Goal: Task Accomplishment & Management: Manage account settings

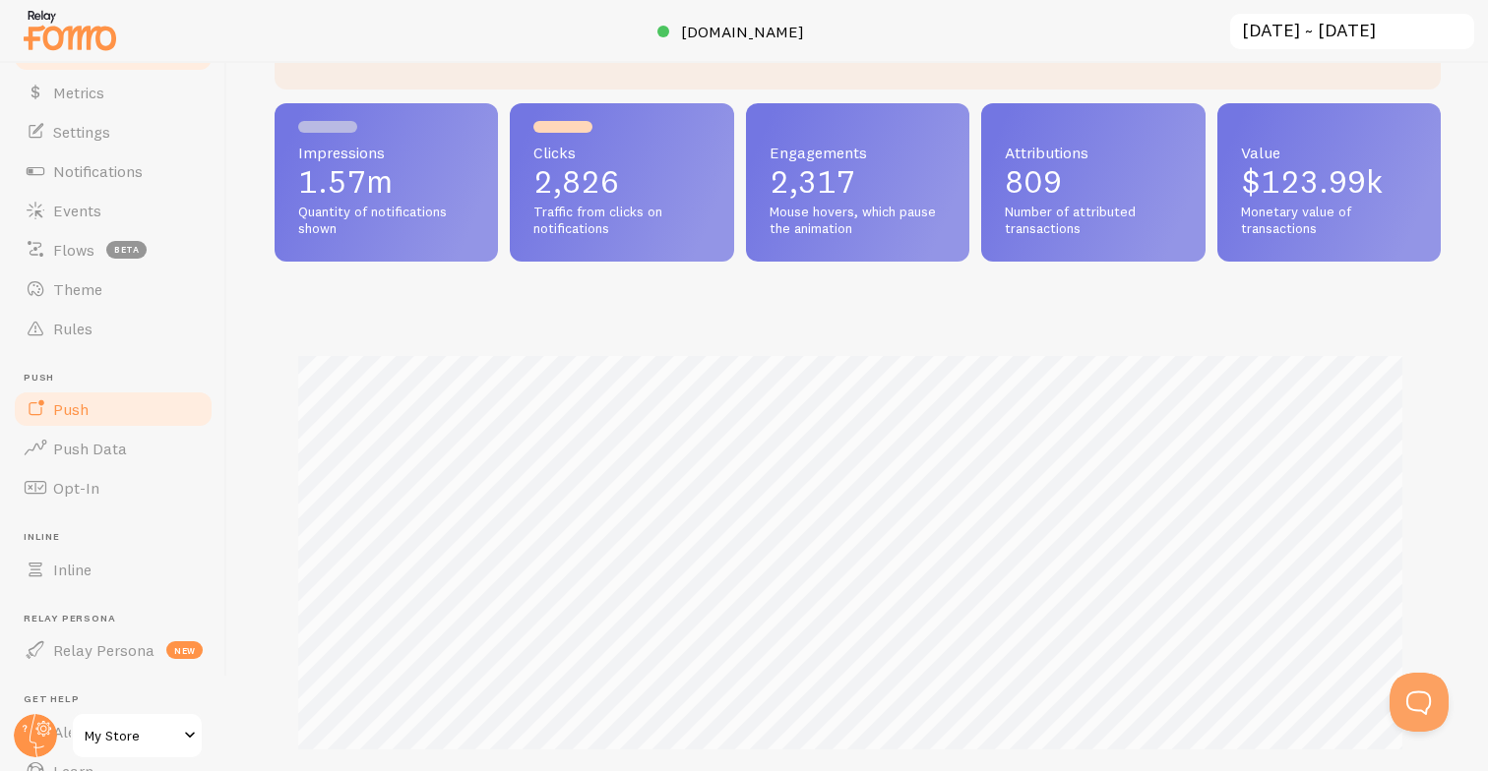
scroll to position [201, 0]
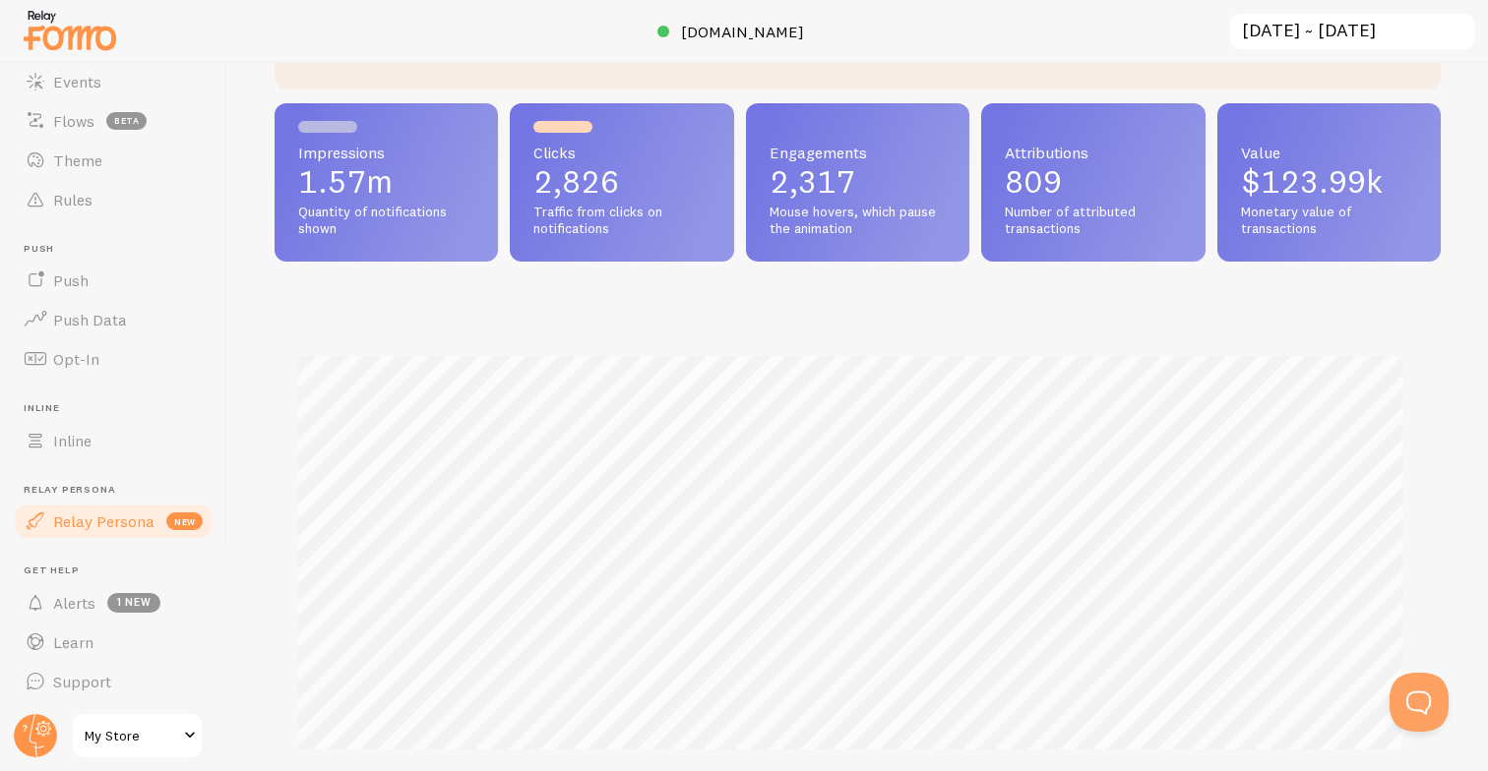
click at [119, 531] on span "Relay Persona" at bounding box center [103, 522] width 101 height 20
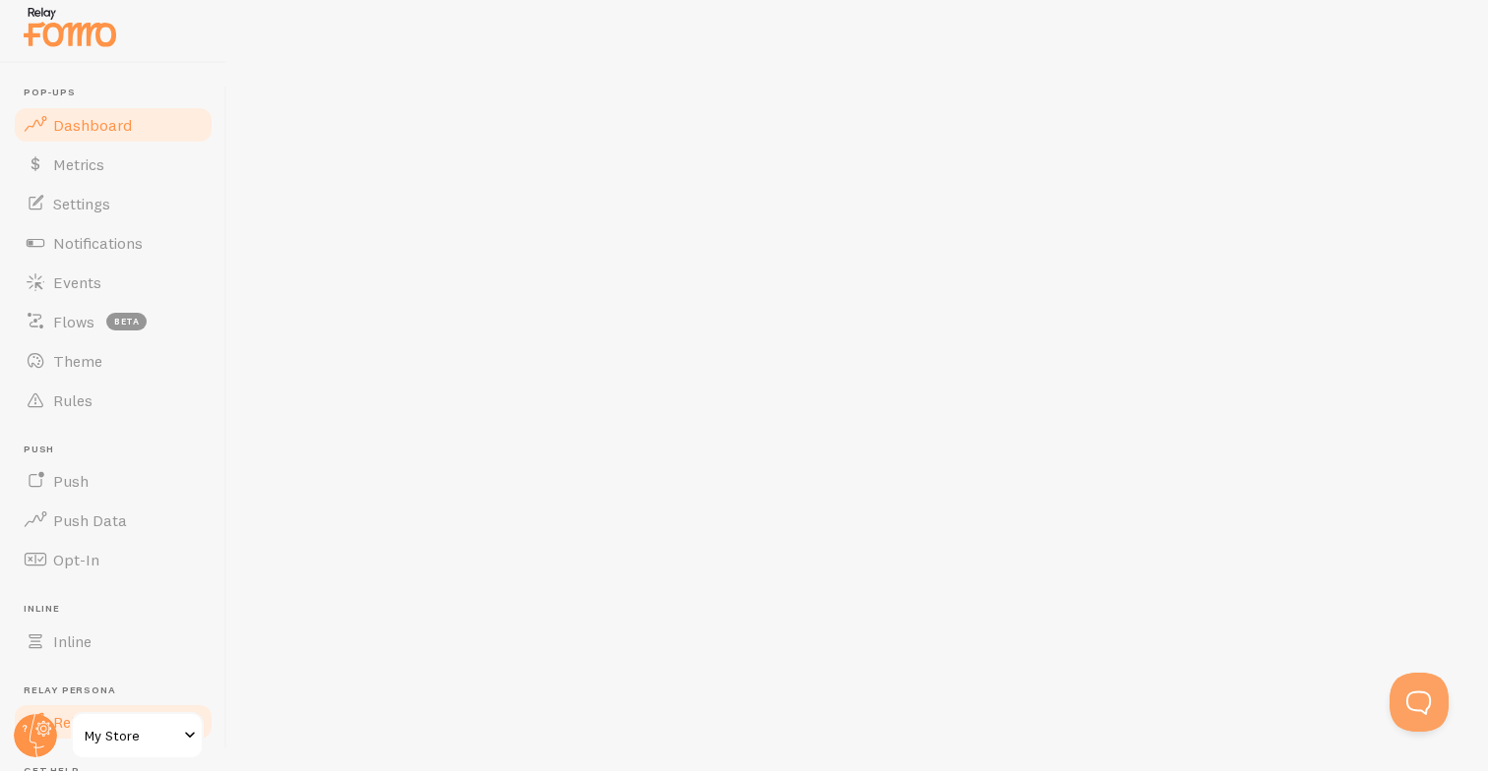
click at [129, 126] on link "Dashboard" at bounding box center [113, 124] width 203 height 39
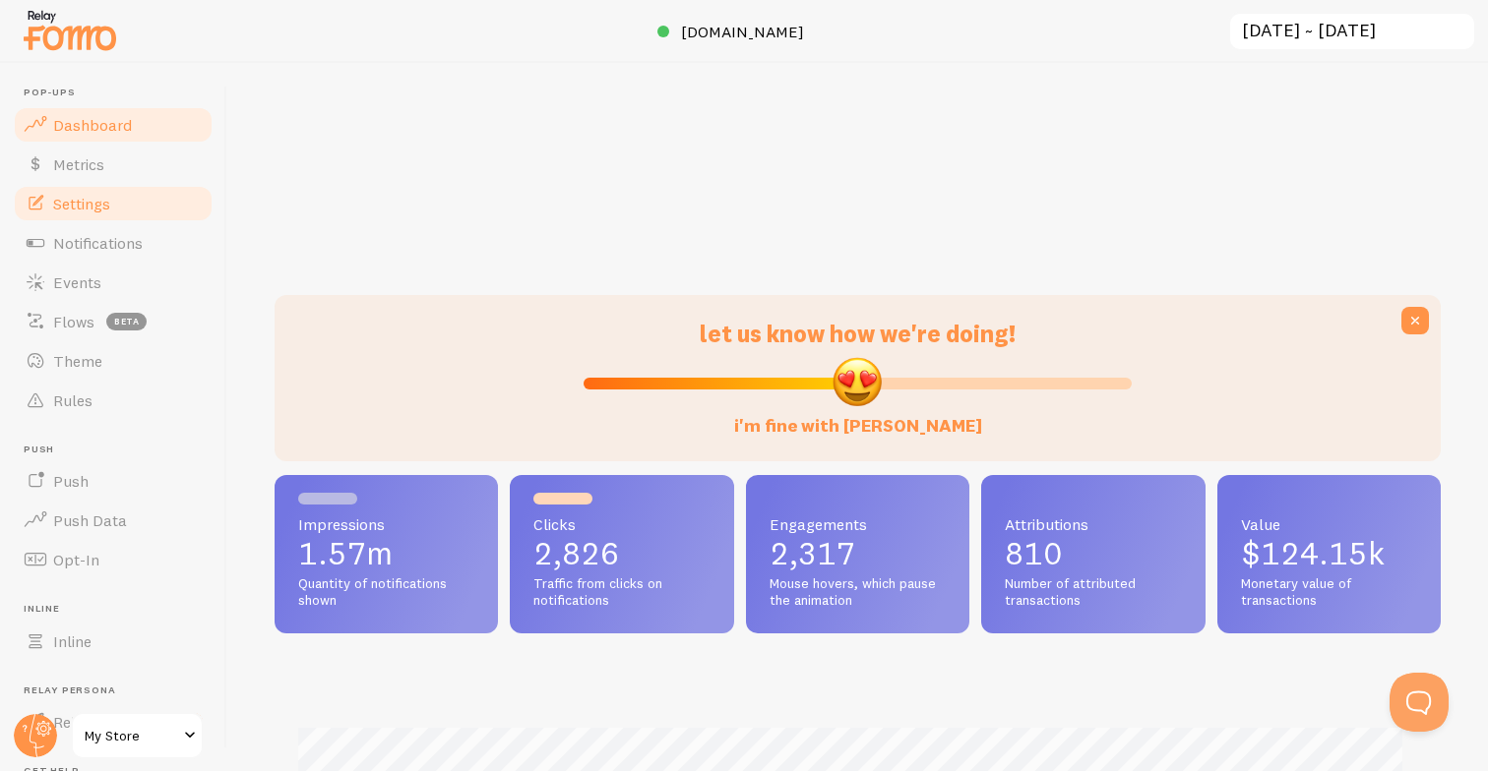
scroll to position [517, 1151]
click at [103, 257] on link "Notifications" at bounding box center [113, 242] width 203 height 39
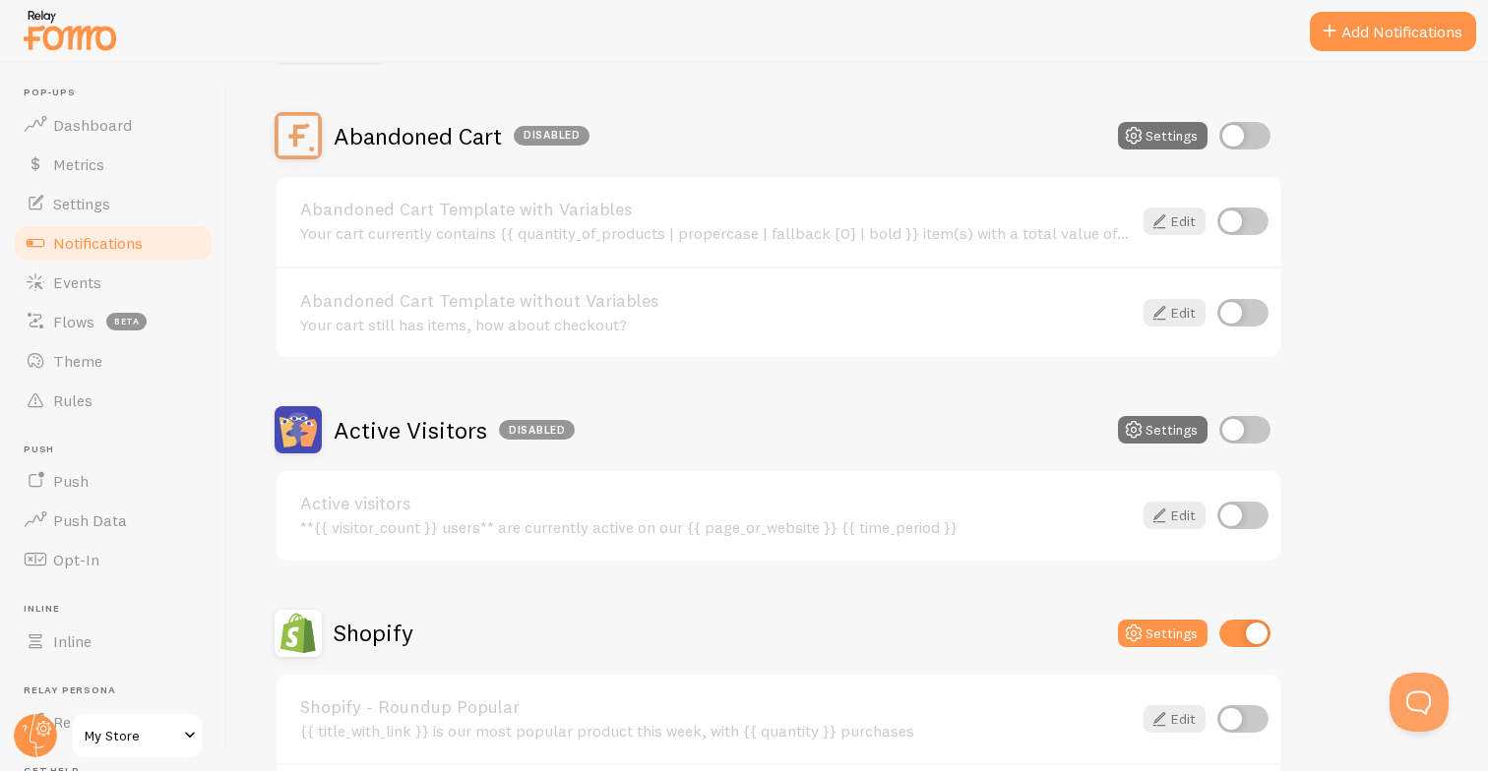
scroll to position [160, 0]
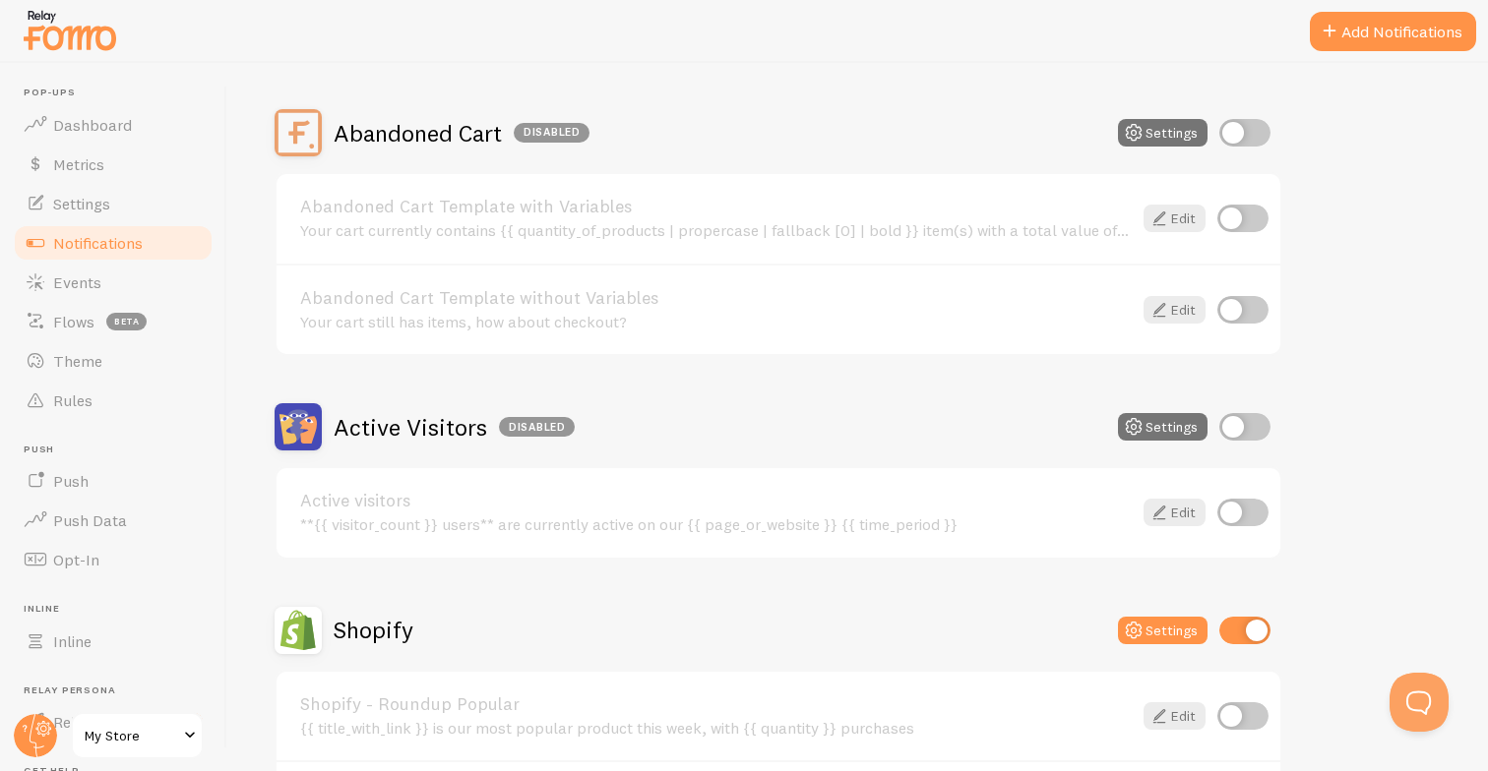
click at [529, 432] on div "Disabled" at bounding box center [537, 427] width 76 height 20
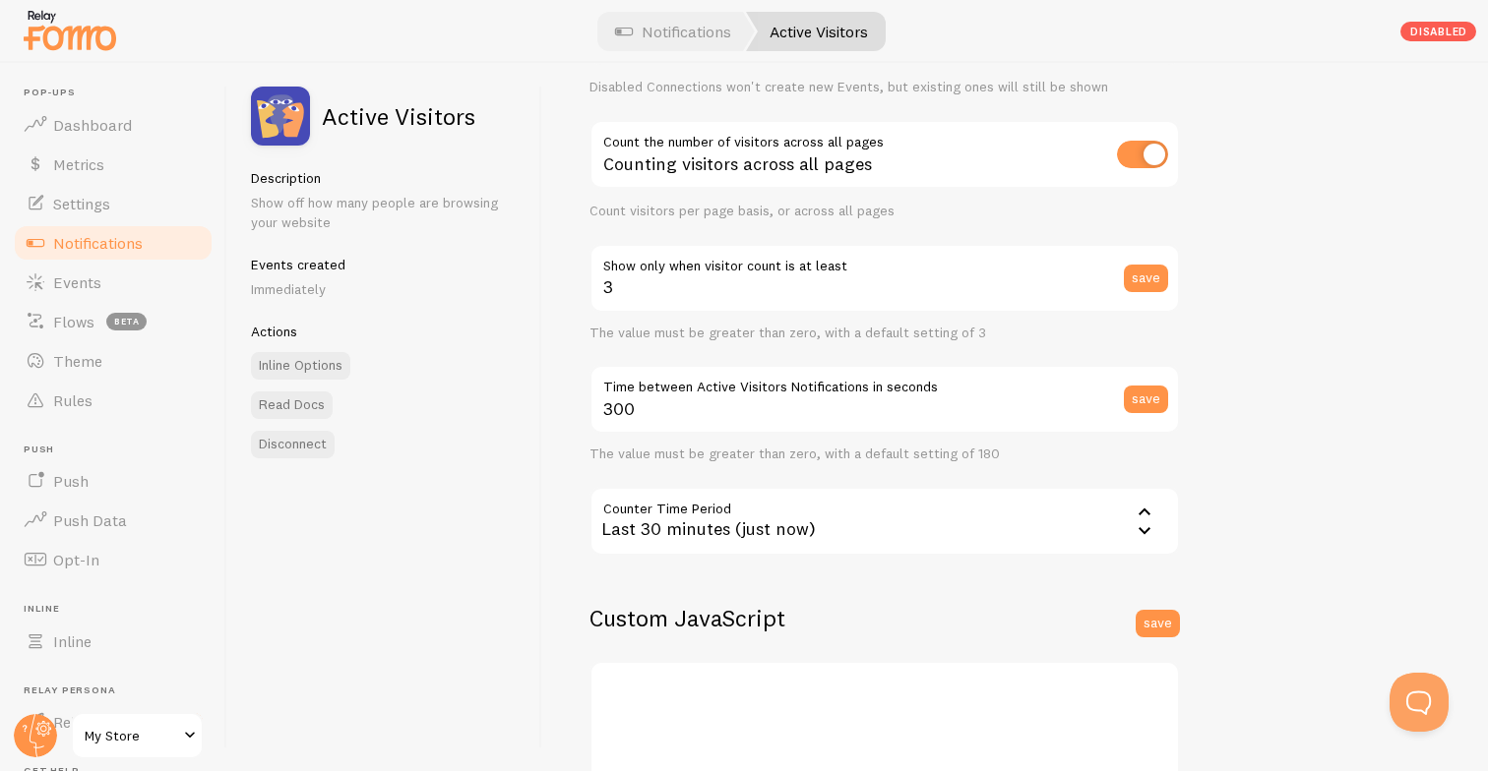
scroll to position [466, 0]
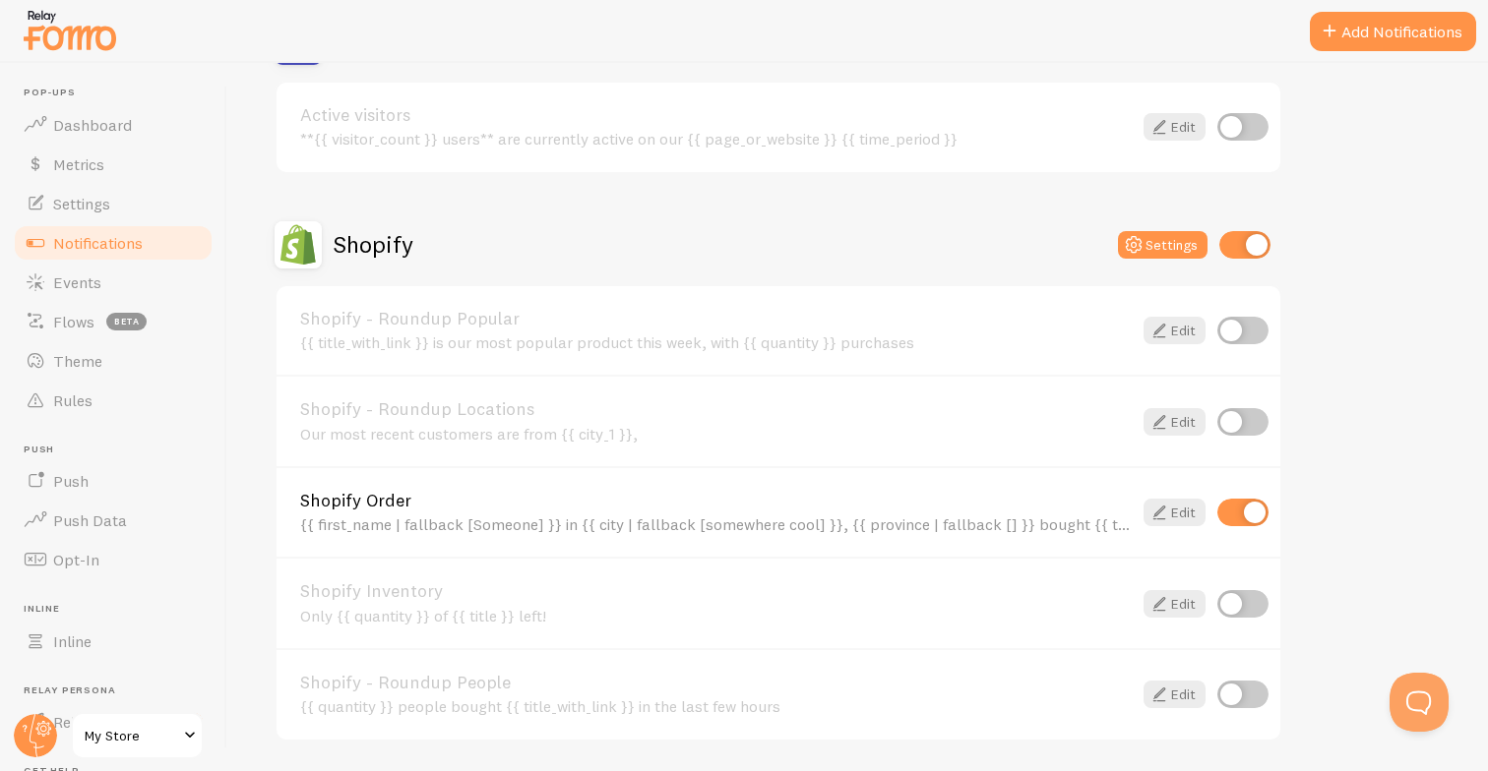
scroll to position [814, 0]
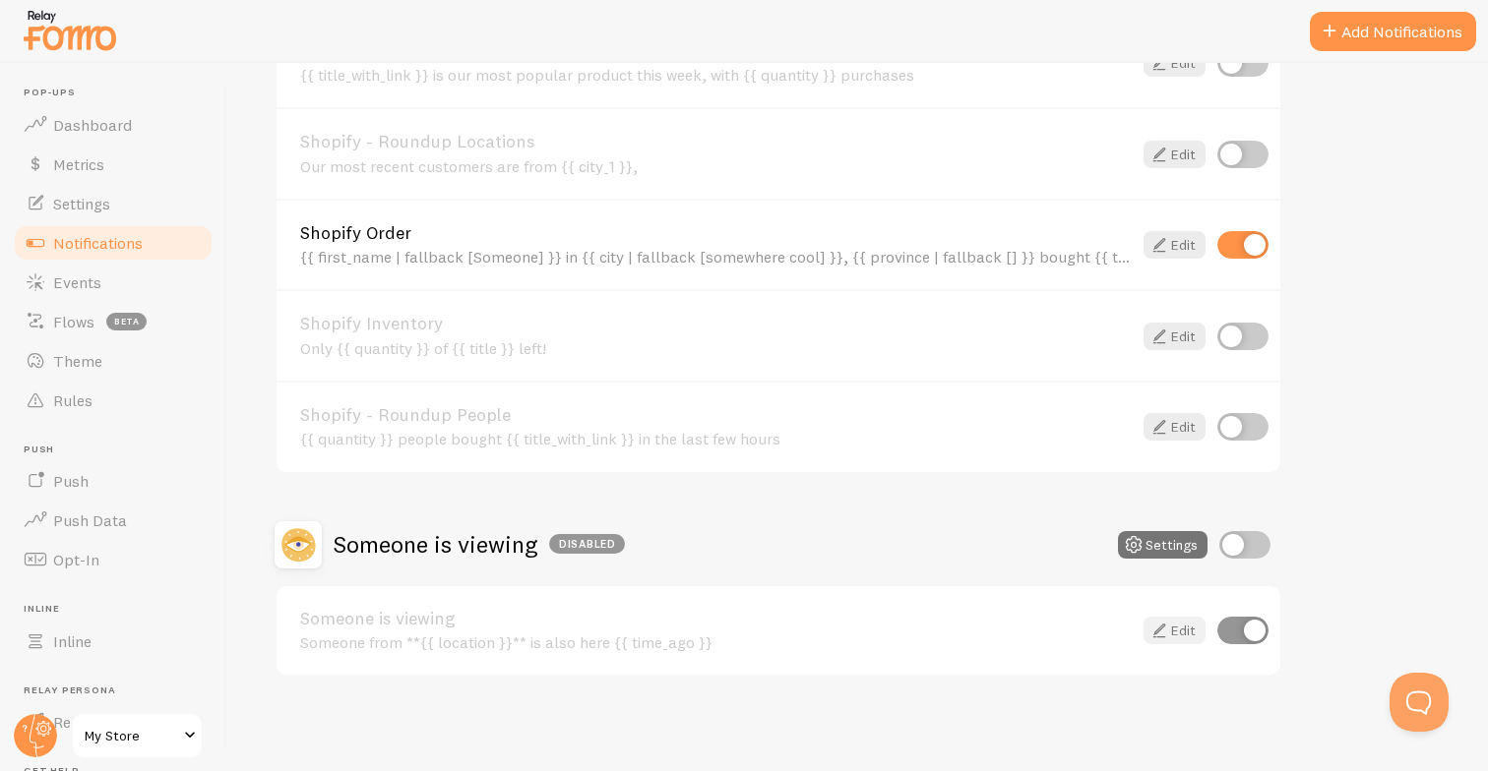
click at [1186, 636] on link "Edit" at bounding box center [1174, 631] width 62 height 28
